Goal: Navigation & Orientation: Find specific page/section

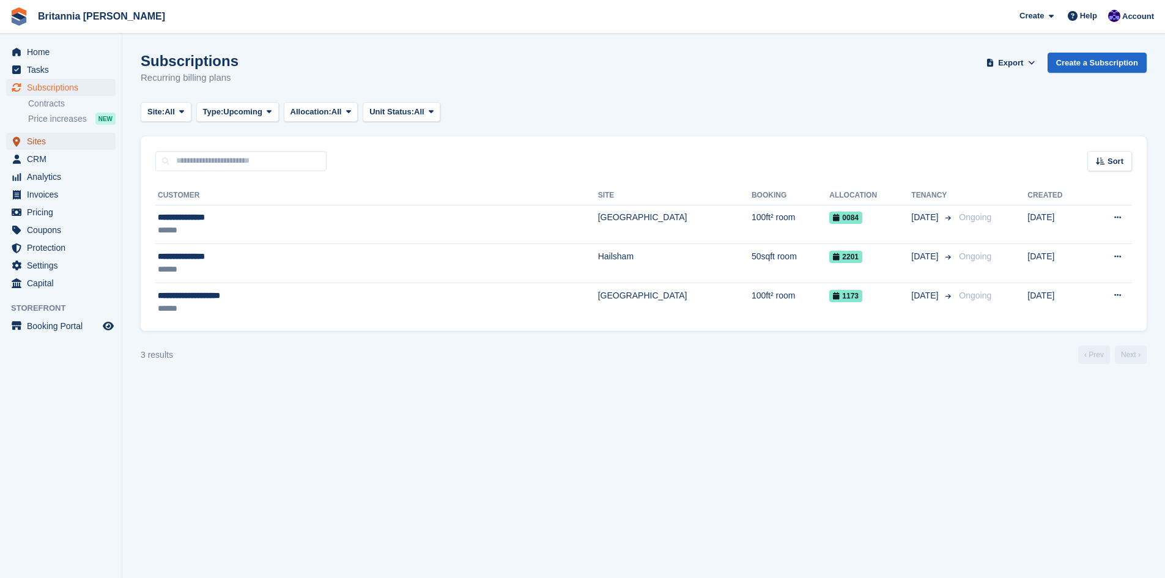
click at [32, 142] on span "Sites" at bounding box center [63, 141] width 73 height 17
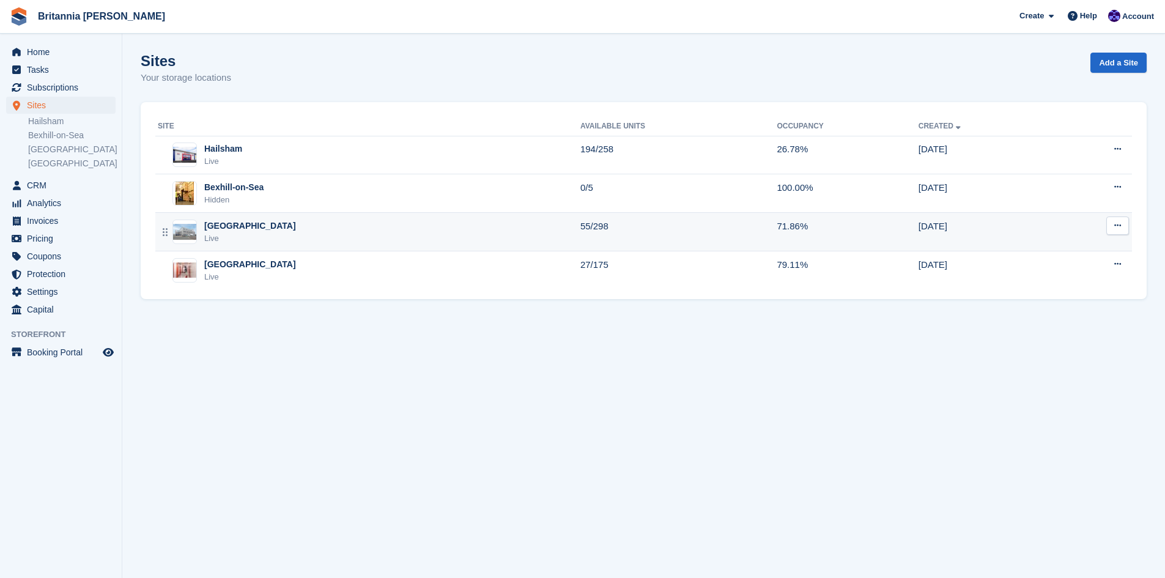
click at [223, 229] on div "[GEOGRAPHIC_DATA]" at bounding box center [250, 226] width 92 height 13
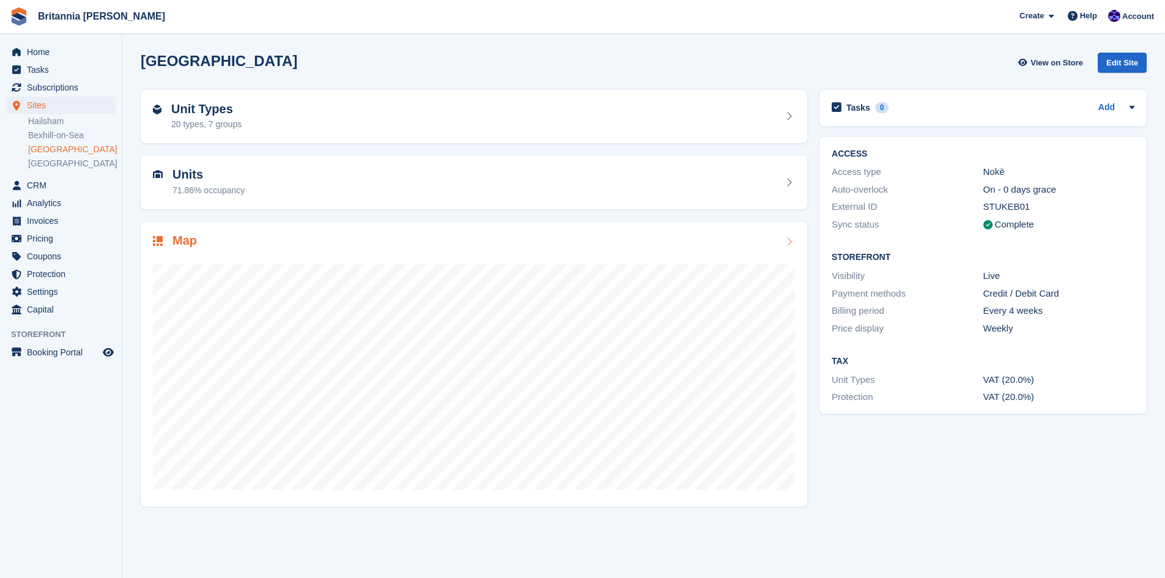
click at [547, 260] on div at bounding box center [474, 372] width 642 height 245
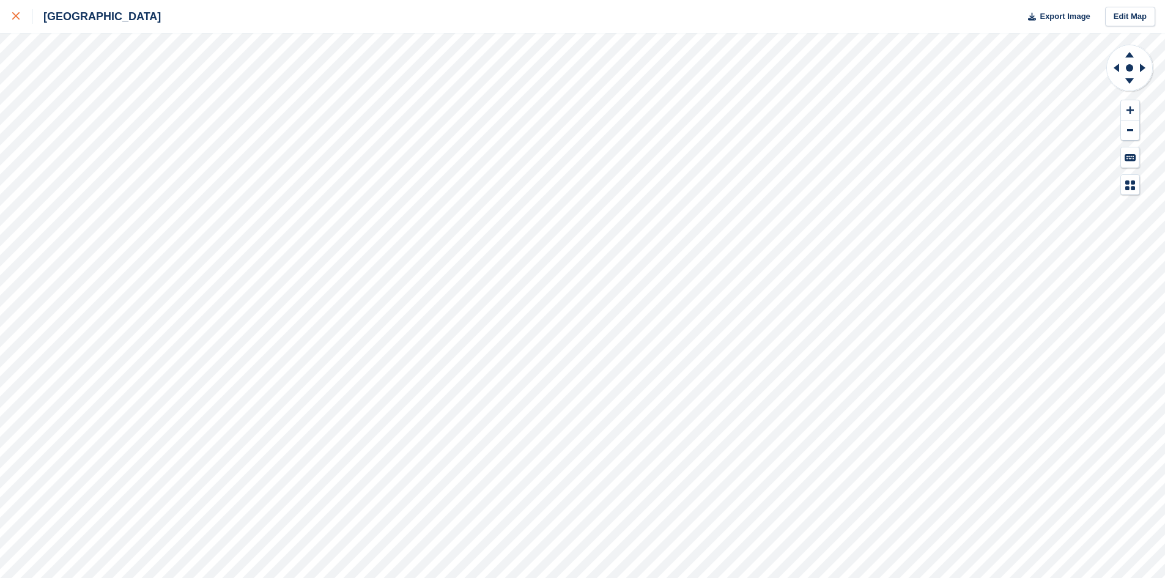
click at [16, 14] on icon at bounding box center [15, 15] width 7 height 7
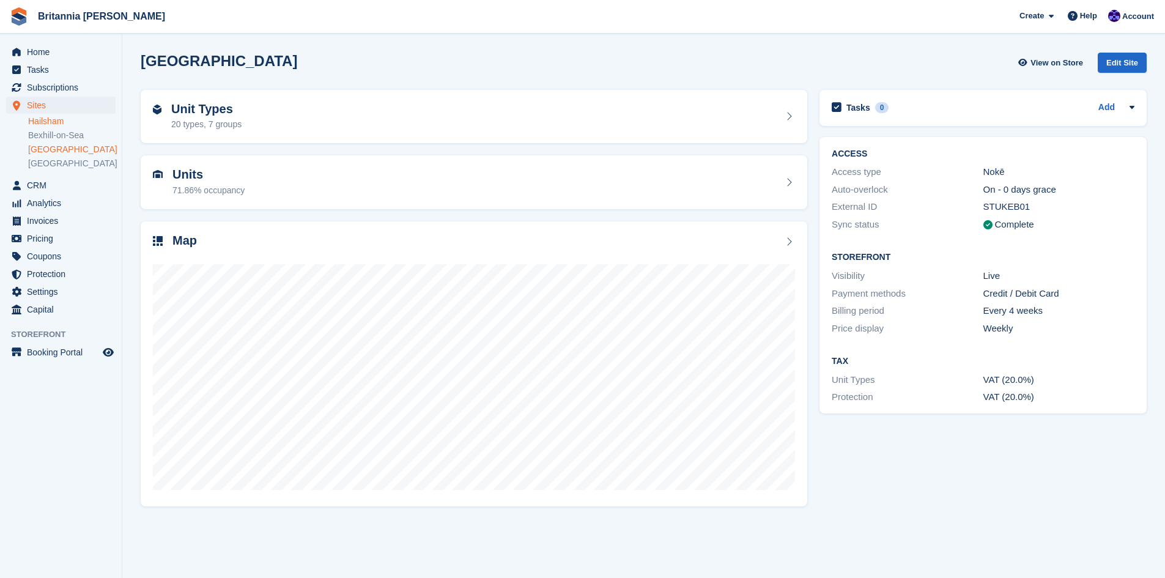
click at [51, 117] on link "Hailsham" at bounding box center [71, 122] width 87 height 12
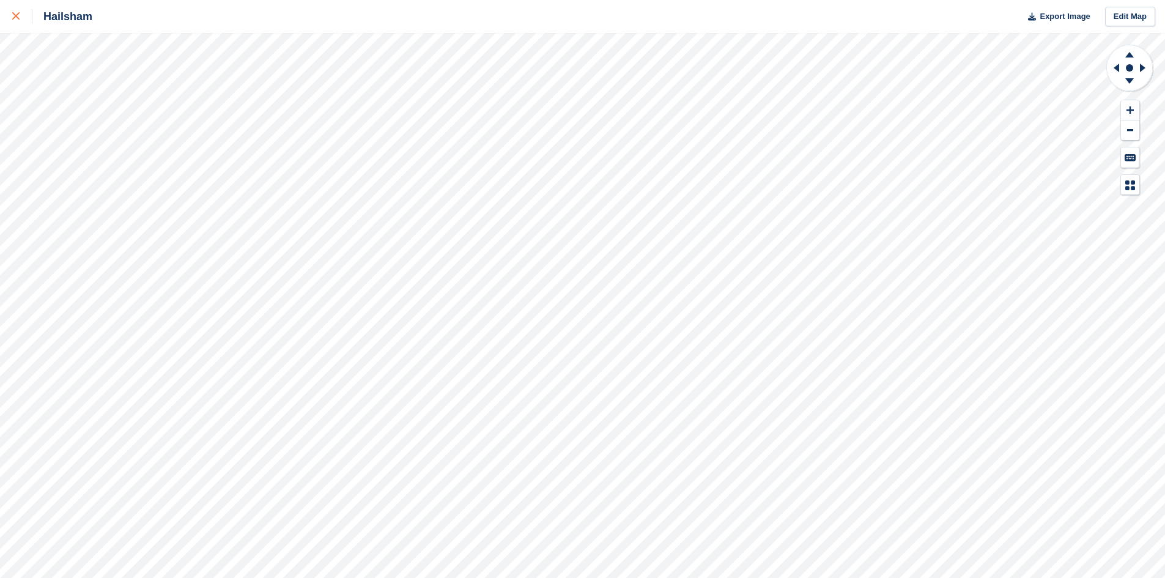
click at [16, 16] on icon at bounding box center [15, 15] width 7 height 7
click at [15, 16] on icon at bounding box center [15, 15] width 7 height 7
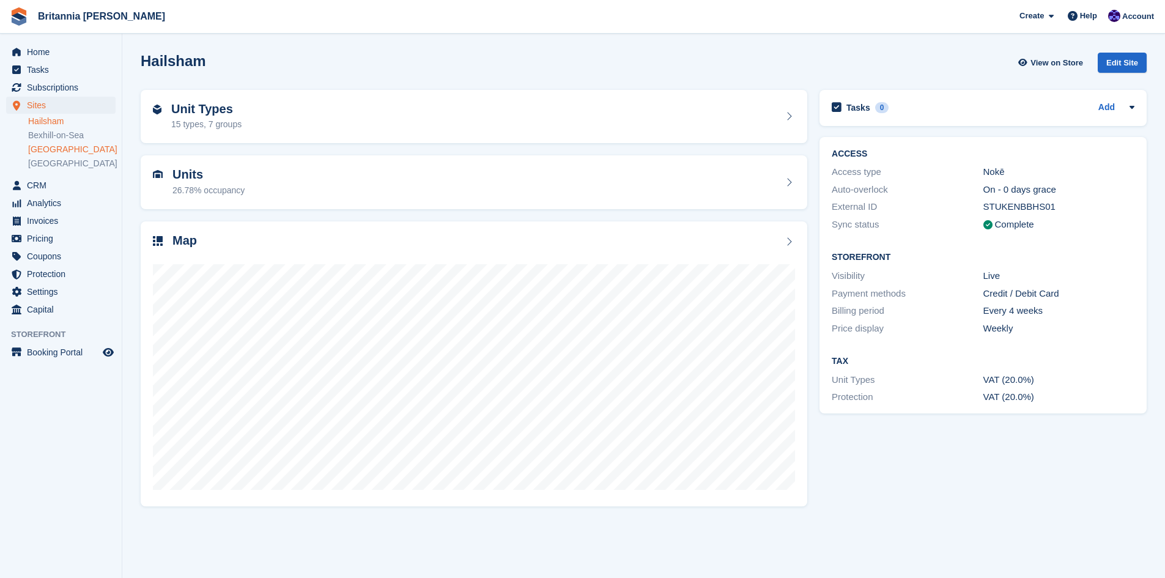
click at [54, 152] on link "[GEOGRAPHIC_DATA]" at bounding box center [71, 150] width 87 height 12
